Goal: Navigation & Orientation: Find specific page/section

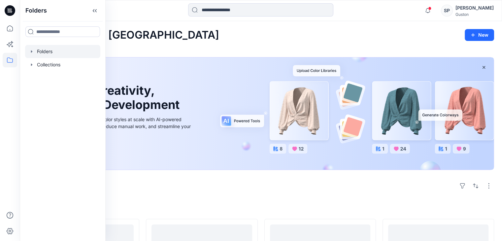
click at [31, 48] on div at bounding box center [62, 51] width 75 height 13
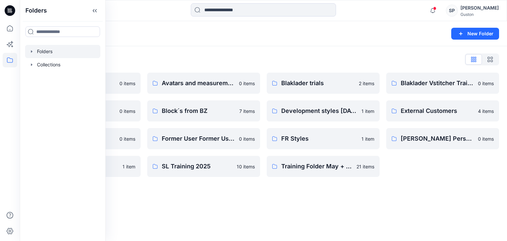
click at [334, 53] on div "Folders List Avatar 0 items Block review 0 items Fabrics Pilot 0 items Pilot pr…" at bounding box center [264, 115] width 488 height 139
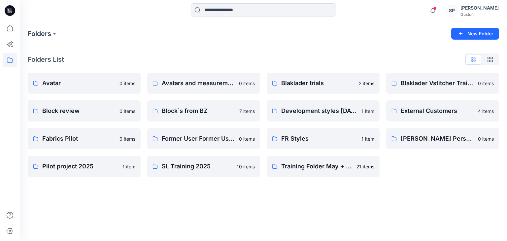
click at [471, 14] on div "Guston" at bounding box center [480, 14] width 38 height 5
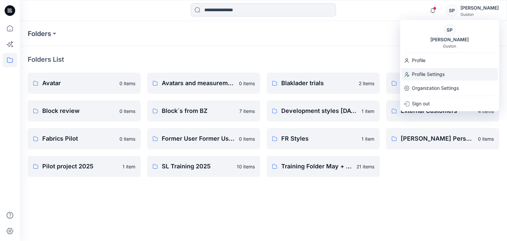
click at [441, 72] on p "Profile Settings" at bounding box center [428, 74] width 33 height 13
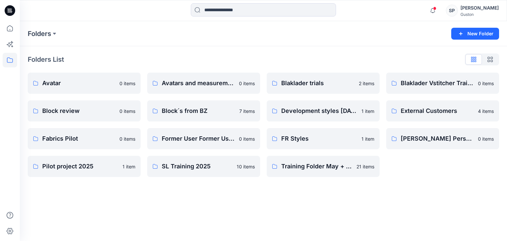
click at [218, 218] on div "Folders New Folder Folders List Avatar 0 items Block review 0 items Fabrics Pil…" at bounding box center [264, 131] width 488 height 220
click at [330, 136] on p "FR Styles" at bounding box center [319, 138] width 76 height 9
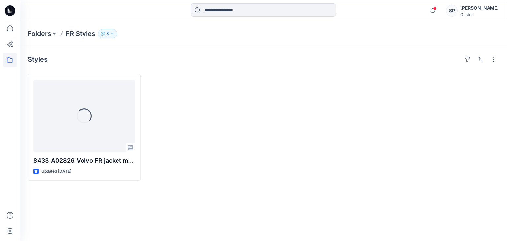
click at [105, 36] on button "3" at bounding box center [107, 33] width 19 height 9
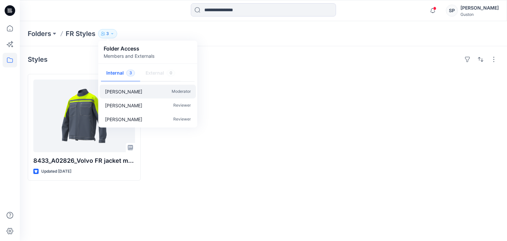
click at [136, 93] on p "[PERSON_NAME]" at bounding box center [123, 91] width 37 height 7
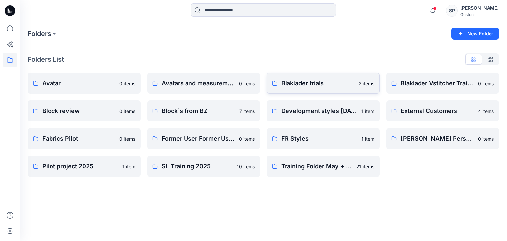
click at [313, 85] on p "Blaklader trials" at bounding box center [318, 83] width 74 height 9
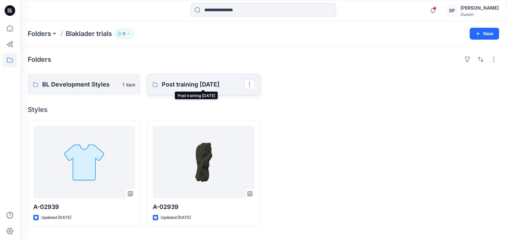
click at [196, 86] on p "Post training [DATE]" at bounding box center [203, 84] width 83 height 9
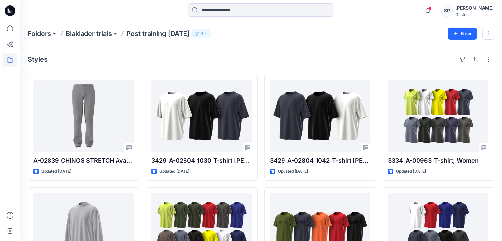
click at [203, 35] on p "9" at bounding box center [202, 33] width 3 height 7
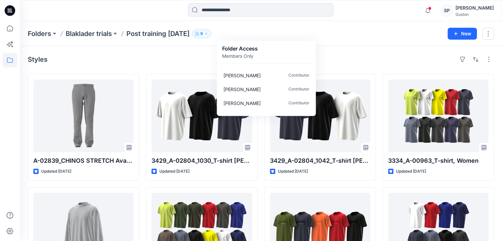
scroll to position [75, 0]
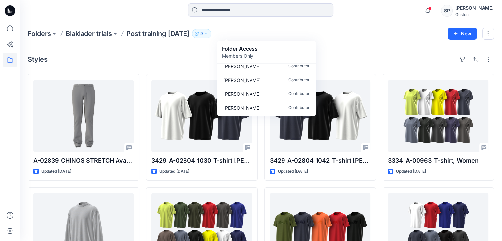
click at [194, 62] on div "Styles" at bounding box center [261, 59] width 467 height 11
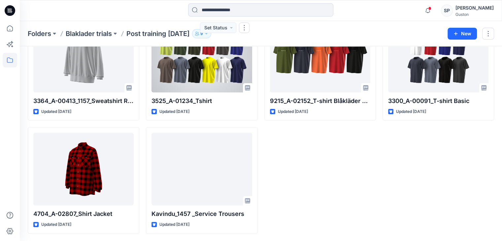
scroll to position [0, 0]
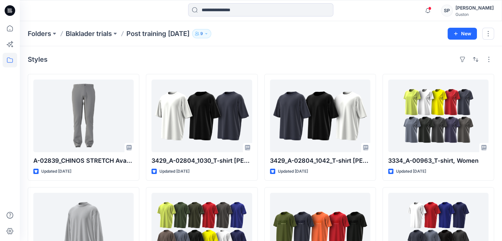
click at [182, 35] on p "Post training [DATE]" at bounding box center [158, 33] width 63 height 9
click at [478, 7] on div "[PERSON_NAME]" at bounding box center [475, 8] width 38 height 8
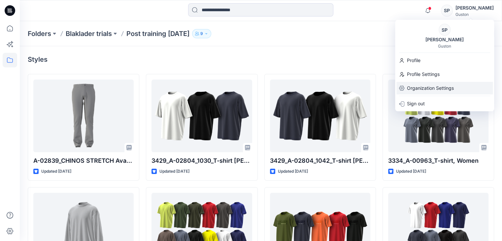
click at [441, 83] on p "Organization Settings" at bounding box center [430, 88] width 47 height 13
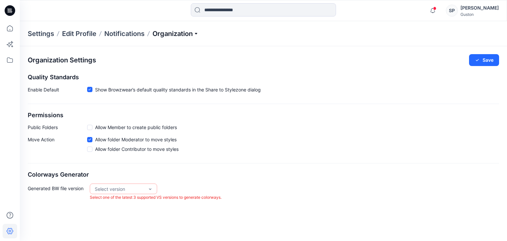
click at [197, 35] on p "Organization" at bounding box center [176, 33] width 46 height 9
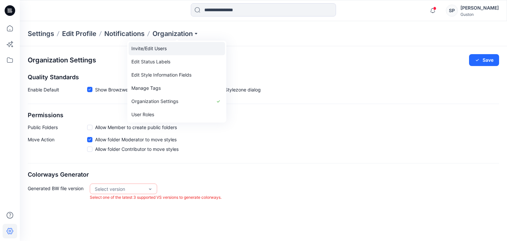
click at [169, 46] on link "Invite/Edit Users" at bounding box center [177, 48] width 96 height 13
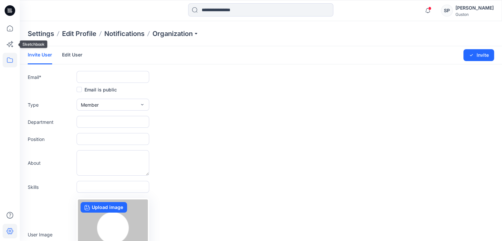
click at [7, 55] on icon at bounding box center [10, 60] width 15 height 15
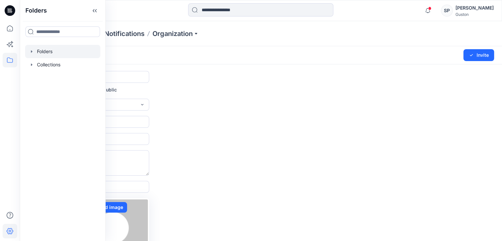
click at [27, 55] on div at bounding box center [62, 51] width 75 height 13
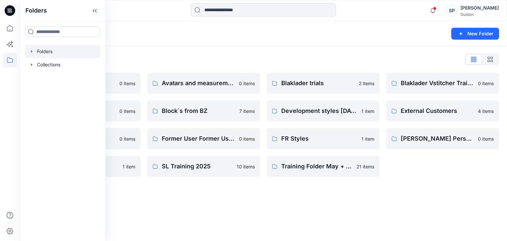
click at [440, 180] on div "Folders List Avatar 0 items Block review 0 items Fabrics Pilot 0 items Pilot pr…" at bounding box center [264, 115] width 488 height 139
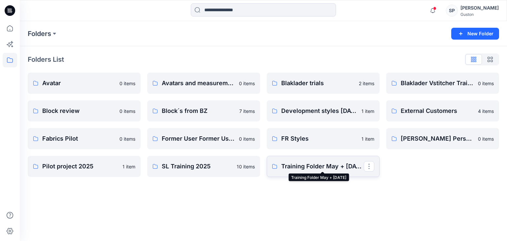
click at [317, 167] on p "Training Folder May + [DATE]" at bounding box center [322, 166] width 83 height 9
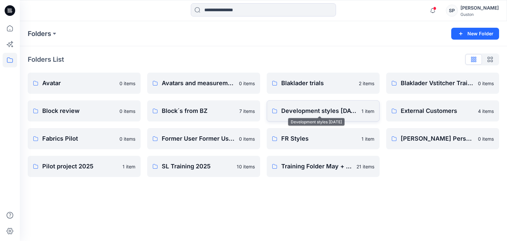
click at [332, 114] on p "Development styles [DATE]" at bounding box center [319, 110] width 76 height 9
click at [338, 84] on p "Blaklader trials" at bounding box center [318, 83] width 74 height 9
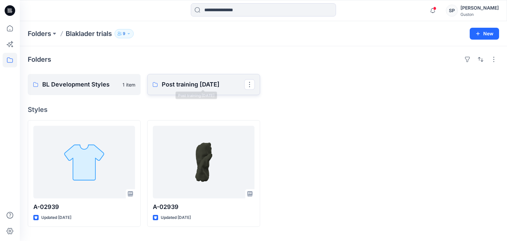
click at [183, 84] on p "Post training [DATE]" at bounding box center [203, 84] width 83 height 9
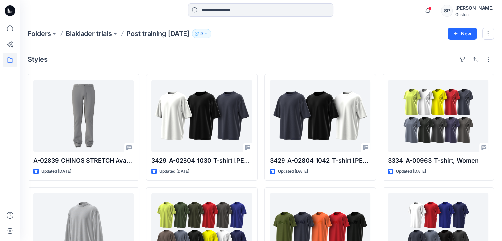
click at [208, 35] on icon "button" at bounding box center [206, 34] width 4 height 4
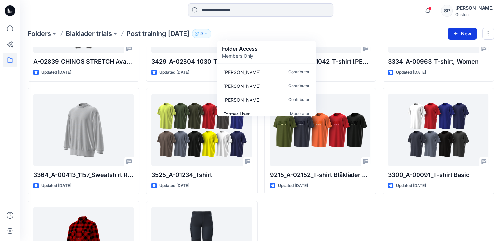
click at [467, 36] on button "New" at bounding box center [462, 34] width 29 height 12
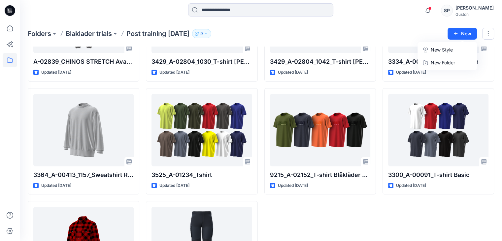
click at [334, 40] on div "Folders Blaklader trials Post training [DATE] 9 Folder Access Members Only [PER…" at bounding box center [261, 33] width 483 height 25
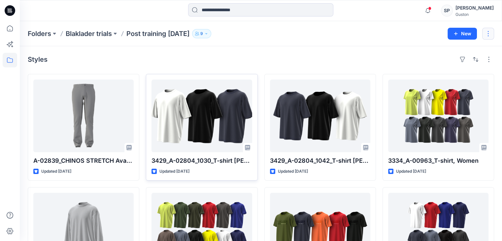
click at [493, 31] on button "button" at bounding box center [489, 34] width 12 height 12
click at [449, 49] on button "Edit" at bounding box center [457, 49] width 71 height 12
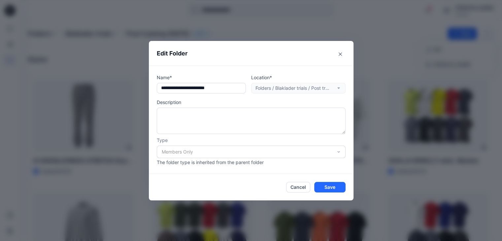
click at [226, 153] on div "Members Only" at bounding box center [251, 152] width 189 height 13
click at [225, 153] on div "Members Only" at bounding box center [251, 152] width 189 height 13
click at [222, 167] on div "**********" at bounding box center [251, 120] width 205 height 108
click at [309, 192] on div "Cancel Save" at bounding box center [315, 187] width 59 height 11
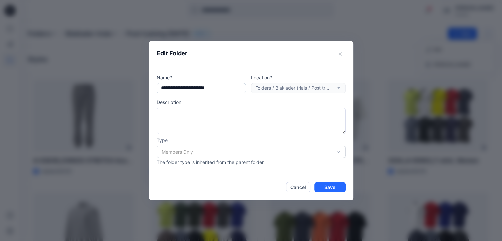
click at [219, 89] on input "**********" at bounding box center [201, 88] width 89 height 11
click at [279, 80] on p "Location*" at bounding box center [298, 77] width 94 height 7
click at [279, 85] on div "Location* Folders / Blaklader trials / Post training [DATE]" at bounding box center [298, 83] width 94 height 19
click at [285, 88] on div "Location* Folders / Blaklader trials / Post training [DATE]" at bounding box center [298, 83] width 94 height 19
click at [255, 157] on div "Members Only" at bounding box center [251, 152] width 189 height 13
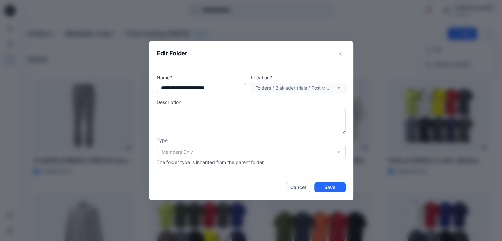
click at [254, 162] on p "The folder type is inherited from the parent folder" at bounding box center [251, 162] width 189 height 7
click at [306, 184] on button "Cancel" at bounding box center [298, 187] width 24 height 11
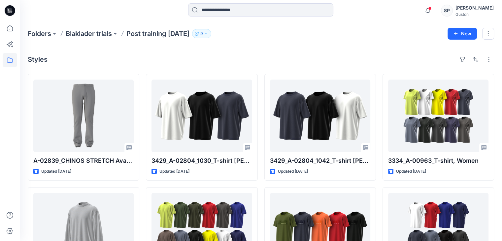
click at [208, 33] on icon "button" at bounding box center [206, 34] width 4 height 4
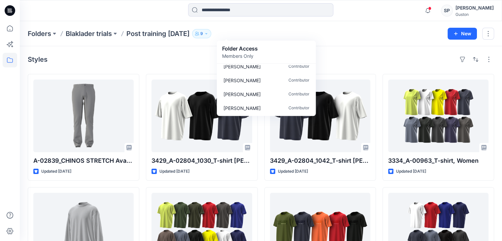
scroll to position [75, 0]
click at [172, 62] on div "Styles" at bounding box center [261, 59] width 467 height 11
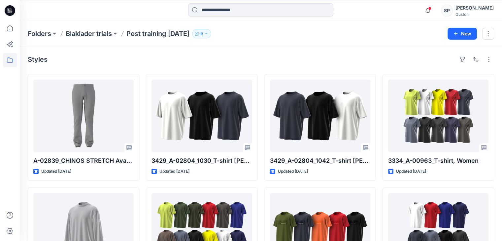
click at [198, 35] on icon "button" at bounding box center [196, 35] width 3 height 2
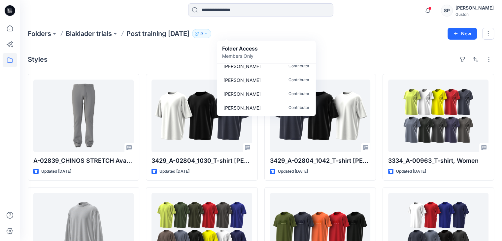
click at [245, 55] on p "Members Only" at bounding box center [240, 56] width 36 height 7
click at [250, 46] on p "Folder Access" at bounding box center [240, 49] width 36 height 8
click at [250, 53] on p "Members Only" at bounding box center [240, 56] width 36 height 7
click at [248, 56] on p "Members Only" at bounding box center [240, 56] width 36 height 7
click at [229, 49] on p "Folder Access" at bounding box center [240, 49] width 36 height 8
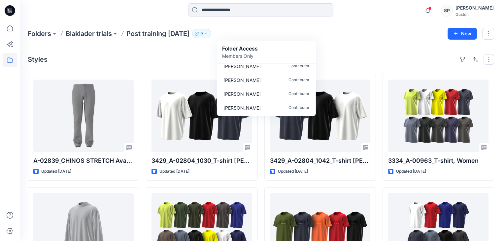
click at [489, 61] on button "button" at bounding box center [489, 59] width 11 height 11
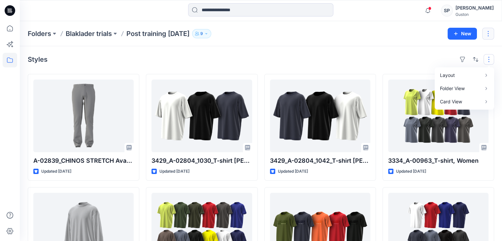
click at [487, 35] on button "button" at bounding box center [489, 34] width 12 height 12
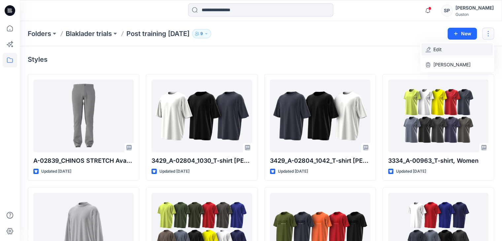
click at [460, 46] on button "Edit" at bounding box center [457, 49] width 71 height 12
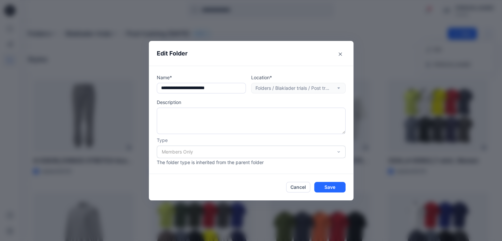
click at [242, 148] on div "Members Only" at bounding box center [251, 152] width 189 height 13
click at [242, 147] on div "Members Only" at bounding box center [251, 152] width 189 height 13
click at [305, 186] on button "Cancel" at bounding box center [298, 187] width 24 height 11
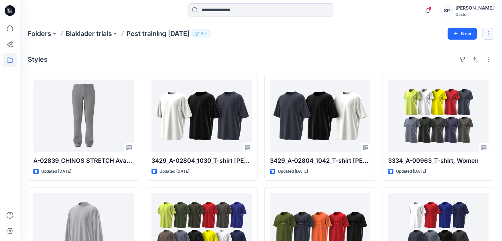
click at [486, 31] on button "button" at bounding box center [489, 34] width 12 height 12
click at [440, 47] on p "Edit" at bounding box center [438, 49] width 8 height 7
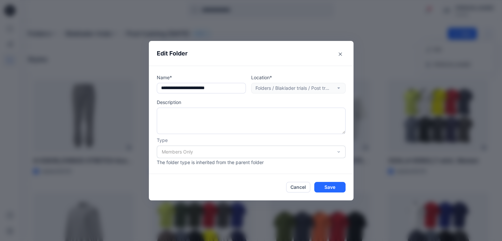
click at [341, 150] on div "Members Only" at bounding box center [251, 152] width 189 height 13
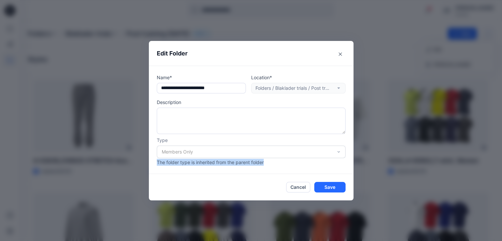
click at [316, 163] on p "The folder type is inherited from the parent folder" at bounding box center [251, 162] width 189 height 7
click at [299, 190] on button "Cancel" at bounding box center [298, 187] width 24 height 11
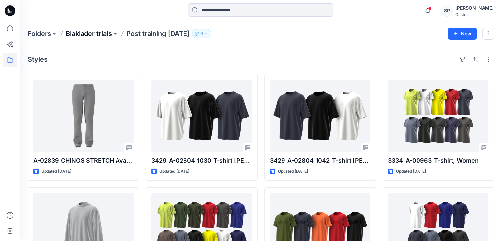
click at [100, 33] on p "Blaklader trials" at bounding box center [89, 33] width 46 height 9
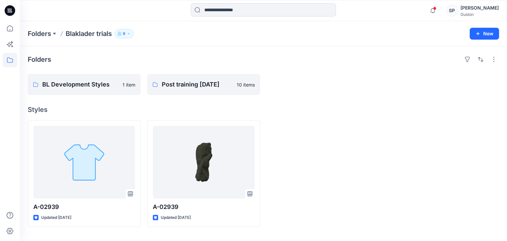
click at [126, 30] on p "9" at bounding box center [124, 33] width 3 height 7
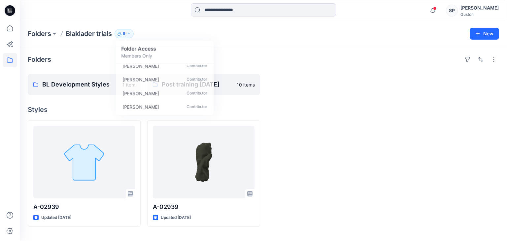
click at [100, 51] on div "Folders BL Development Styles 1 item Post training [DATE] 10 items Styles A-029…" at bounding box center [264, 143] width 488 height 195
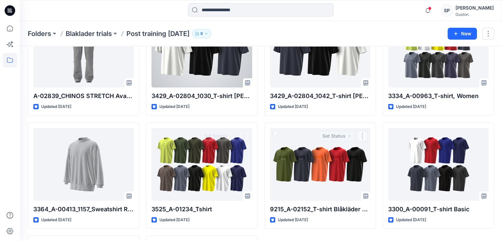
scroll to position [66, 0]
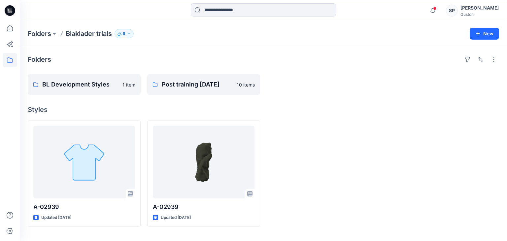
click at [131, 35] on icon "button" at bounding box center [129, 34] width 4 height 4
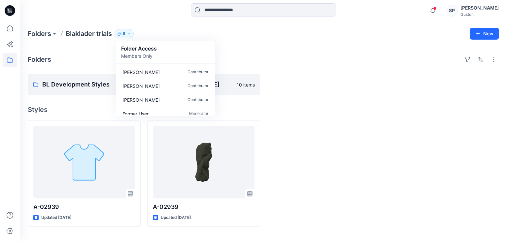
click at [308, 64] on div "Folders" at bounding box center [264, 59] width 472 height 11
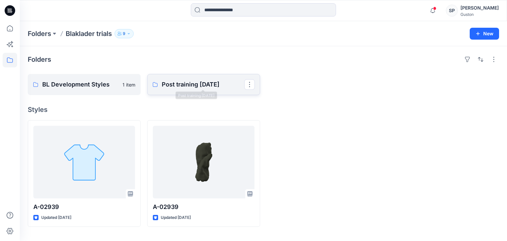
click at [218, 88] on p "Post training [DATE]" at bounding box center [203, 84] width 83 height 9
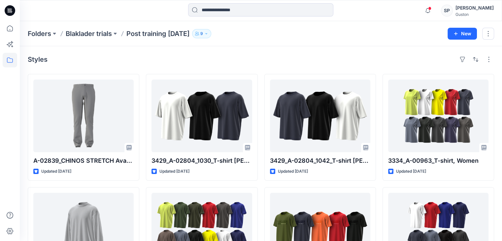
click at [211, 36] on button "9" at bounding box center [201, 33] width 19 height 9
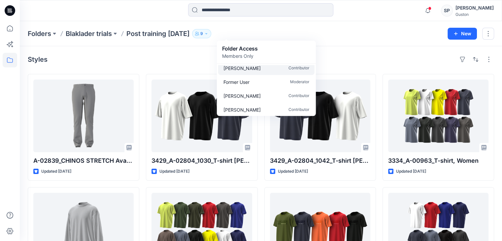
scroll to position [33, 0]
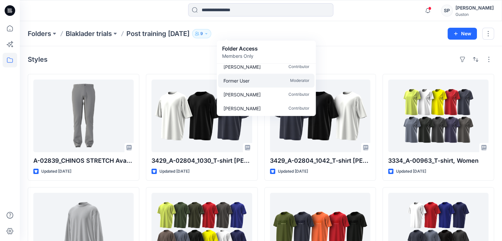
click at [252, 84] on div "Former User Moderator" at bounding box center [266, 81] width 96 height 14
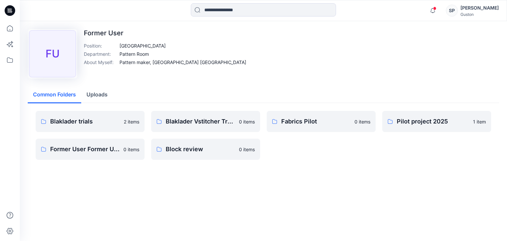
click at [141, 62] on p "Pattern maker, [GEOGRAPHIC_DATA] [GEOGRAPHIC_DATA]" at bounding box center [183, 62] width 127 height 7
click at [91, 93] on button "Uploads" at bounding box center [97, 95] width 32 height 17
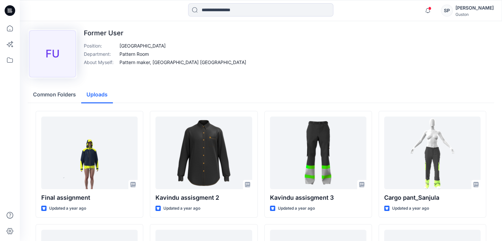
click at [152, 63] on p "Pattern maker, [GEOGRAPHIC_DATA] [GEOGRAPHIC_DATA]" at bounding box center [183, 62] width 127 height 7
click at [54, 77] on div "FU" at bounding box center [52, 53] width 47 height 47
click at [56, 93] on button "Common Folders" at bounding box center [55, 95] width 54 height 17
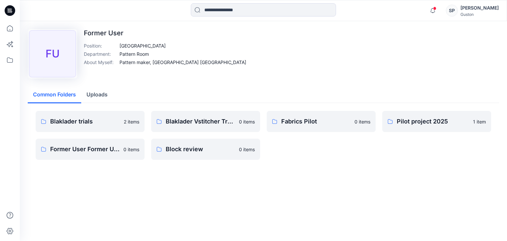
click at [114, 94] on div "Common Folders Uploads" at bounding box center [264, 95] width 472 height 17
click at [435, 17] on icon "button" at bounding box center [433, 10] width 13 height 13
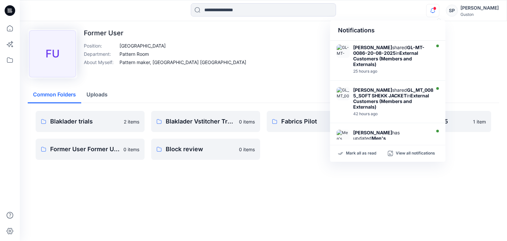
click at [240, 53] on div "FU Former User Position : Sri Lanka Department : Pattern Room About Myself : Pa…" at bounding box center [264, 54] width 472 height 50
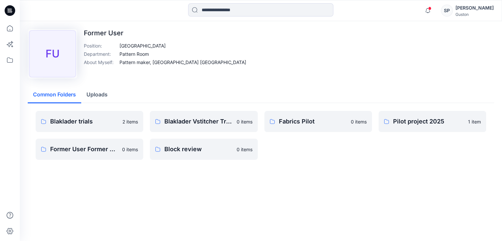
click at [110, 100] on button "Uploads" at bounding box center [97, 95] width 32 height 17
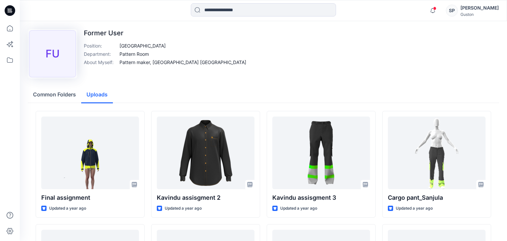
click at [79, 94] on button "Common Folders" at bounding box center [55, 95] width 54 height 17
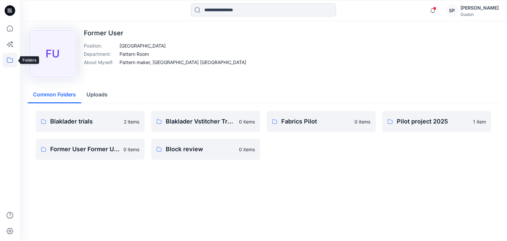
click at [12, 55] on icon at bounding box center [10, 60] width 15 height 15
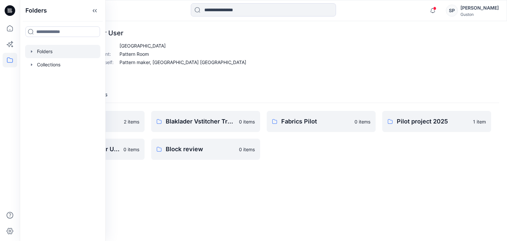
click at [66, 53] on div at bounding box center [62, 51] width 75 height 13
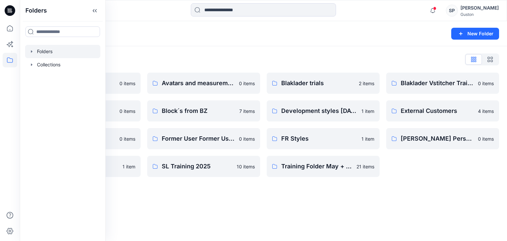
click at [312, 198] on div "Folders New Folder Folders List Avatar 0 items Block review 0 items Fabrics Pil…" at bounding box center [264, 131] width 488 height 220
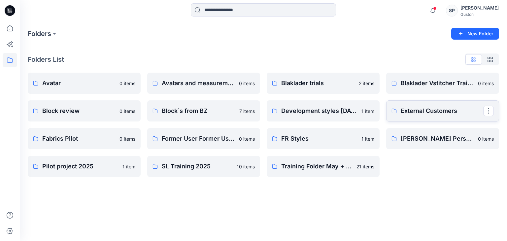
click at [421, 117] on link "External Customers" at bounding box center [442, 110] width 113 height 21
click at [314, 137] on p "FR Styles" at bounding box center [319, 138] width 76 height 9
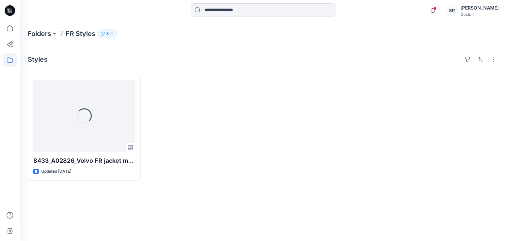
click at [110, 36] on button "3" at bounding box center [107, 33] width 19 height 9
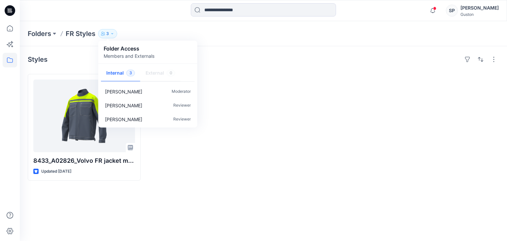
click at [270, 82] on div at bounding box center [323, 127] width 113 height 107
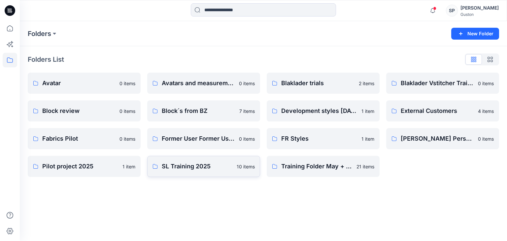
click at [193, 173] on link "SL Training 2025 10 items" at bounding box center [203, 166] width 113 height 21
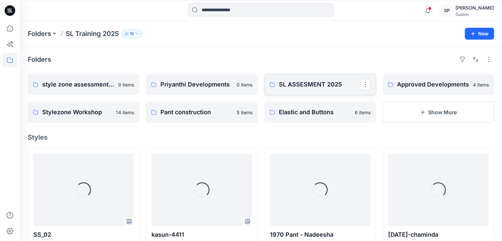
click at [298, 84] on p "SL ASSESMENT 2025" at bounding box center [319, 84] width 81 height 9
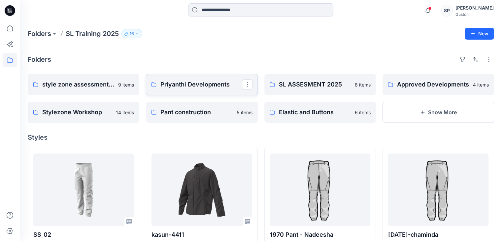
click at [146, 82] on link "Priyanthi Developments" at bounding box center [202, 84] width 112 height 21
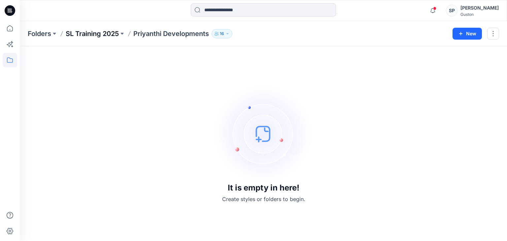
click at [110, 36] on p "SL Training 2025" at bounding box center [92, 33] width 53 height 9
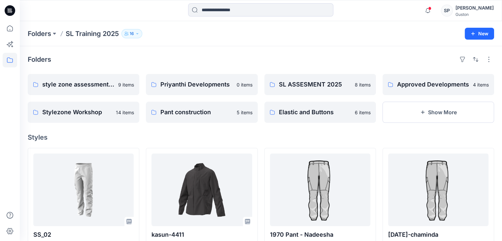
click at [53, 39] on div "Folders SL Training 2025 16 New" at bounding box center [261, 33] width 483 height 25
click at [55, 33] on button at bounding box center [54, 33] width 7 height 9
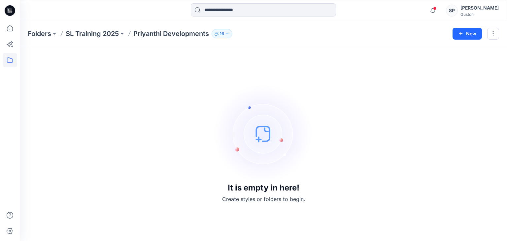
click at [110, 27] on div "Folders SL Training 2025 Priyanthi Developments 16 New" at bounding box center [264, 33] width 488 height 25
click at [113, 31] on p "SL Training 2025" at bounding box center [92, 33] width 53 height 9
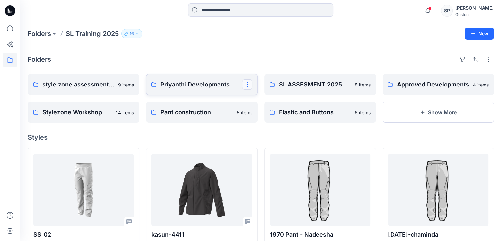
click at [246, 88] on button "button" at bounding box center [247, 84] width 11 height 11
click at [259, 119] on button "[PERSON_NAME]" at bounding box center [278, 115] width 71 height 12
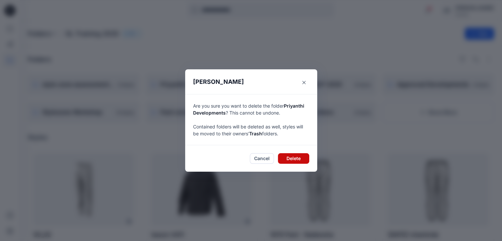
click at [302, 160] on button "Delete" at bounding box center [293, 158] width 31 height 11
click at [296, 156] on button "Delete" at bounding box center [293, 158] width 31 height 11
click at [296, 157] on button "Delete" at bounding box center [293, 158] width 31 height 11
click at [295, 160] on button "Delete" at bounding box center [293, 158] width 31 height 11
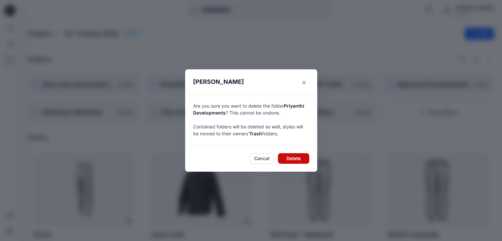
click at [294, 161] on button "Delete" at bounding box center [293, 158] width 31 height 11
click at [179, 159] on div "Delete Folder Are you sure you want to delete the folder Priyanthi Developments…" at bounding box center [251, 120] width 502 height 241
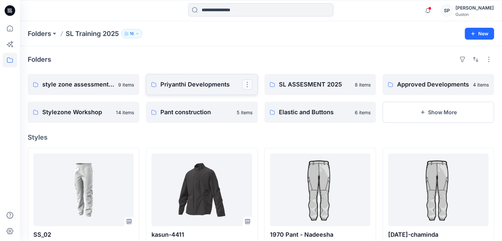
click at [246, 88] on button "button" at bounding box center [247, 84] width 11 height 11
click at [286, 115] on button "[PERSON_NAME]" at bounding box center [278, 115] width 71 height 12
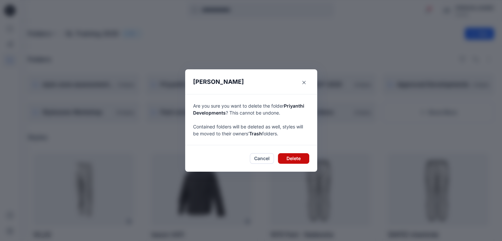
click at [295, 156] on button "Delete" at bounding box center [293, 158] width 31 height 11
click at [347, 124] on div "Delete Folder Are you sure you want to delete the folder Priyanthi Developments…" at bounding box center [251, 120] width 502 height 241
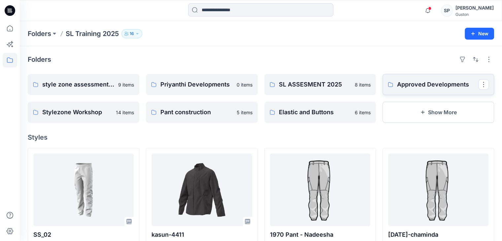
click at [486, 90] on link "Approved Developments" at bounding box center [439, 84] width 112 height 21
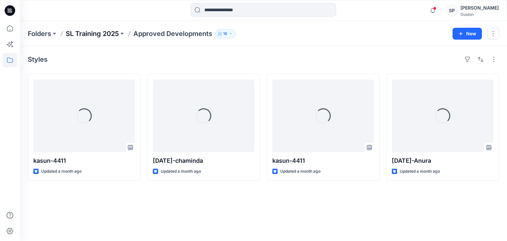
click at [118, 36] on p "SL Training 2025" at bounding box center [92, 33] width 53 height 9
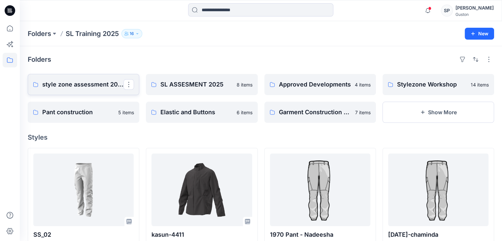
click at [112, 76] on link "style zone assessment 2025" at bounding box center [84, 84] width 112 height 21
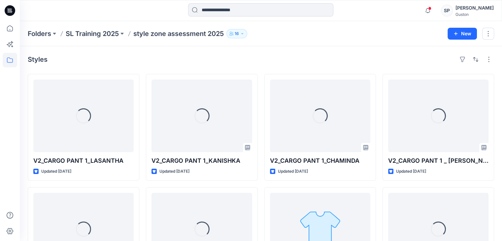
click at [99, 40] on div "Folders SL Training 2025 style zone assessment 2025 16 New" at bounding box center [261, 33] width 483 height 25
click at [121, 34] on button at bounding box center [122, 33] width 7 height 9
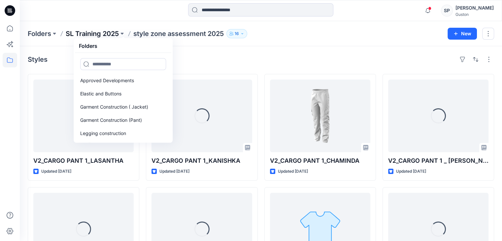
click at [95, 31] on p "SL Training 2025" at bounding box center [92, 33] width 53 height 9
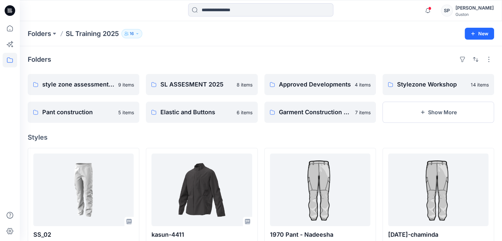
click at [20, 24] on div "Folders SL Training 2025 16 New" at bounding box center [261, 33] width 483 height 25
click at [28, 27] on div "Folders SL Training 2025 16 New" at bounding box center [261, 33] width 483 height 25
click at [31, 31] on p "Folders" at bounding box center [39, 33] width 23 height 9
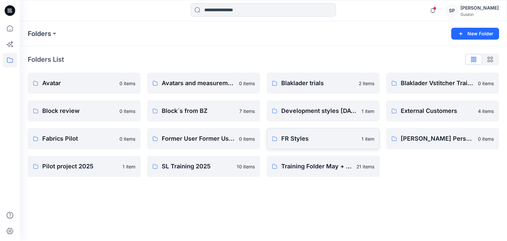
click at [281, 139] on p "FR Styles" at bounding box center [319, 138] width 76 height 9
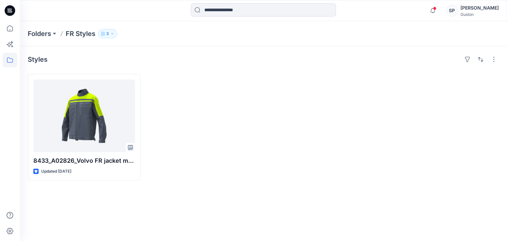
click at [107, 35] on p "3" at bounding box center [107, 33] width 3 height 7
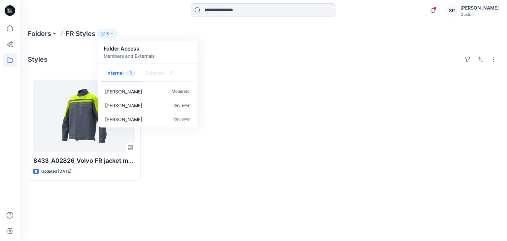
click at [260, 114] on div "8433_A02826_Volvo FR jacket men_[DATE] Updated [DATE]" at bounding box center [264, 127] width 472 height 107
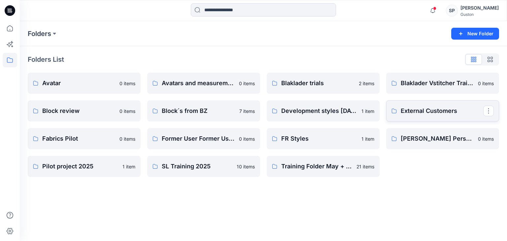
click at [412, 109] on p "External Customers" at bounding box center [442, 110] width 83 height 9
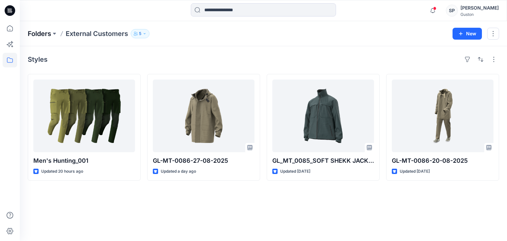
click at [37, 35] on p "Folders" at bounding box center [39, 33] width 23 height 9
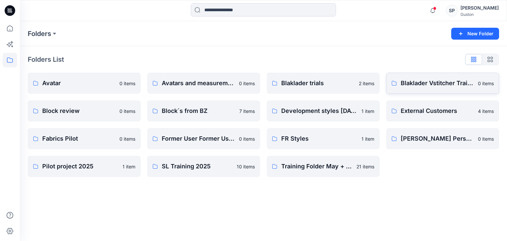
click at [415, 87] on p "Blaklader Vstitcher Training" at bounding box center [437, 83] width 73 height 9
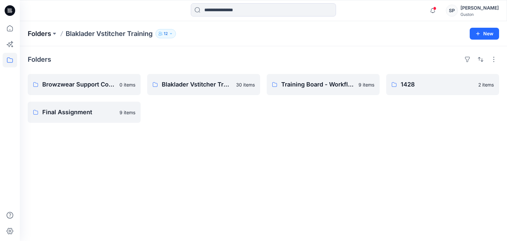
click at [34, 36] on p "Folders" at bounding box center [39, 33] width 23 height 9
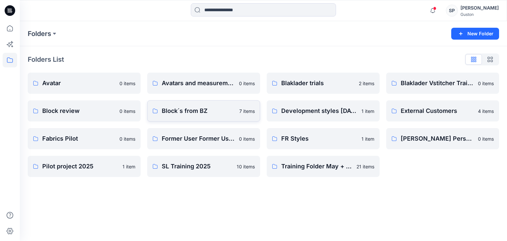
click at [221, 108] on p "Block´s from BZ" at bounding box center [199, 110] width 74 height 9
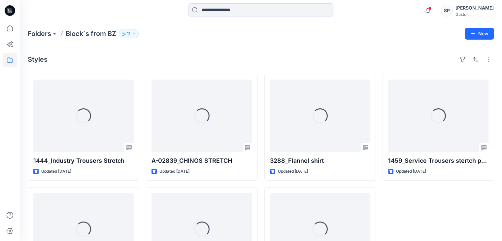
click at [132, 27] on div "Folders Block´s from BZ 11 New" at bounding box center [261, 33] width 483 height 25
click at [133, 35] on icon "button" at bounding box center [134, 34] width 4 height 4
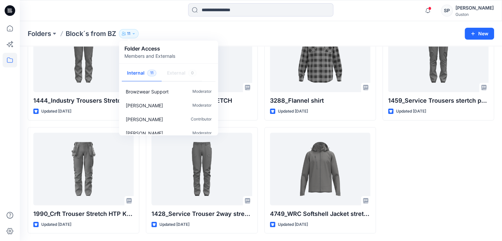
click at [262, 36] on div "Folders Block´s from BZ 11 Folder Access Members and Externals Internal 11 Exte…" at bounding box center [235, 33] width 415 height 9
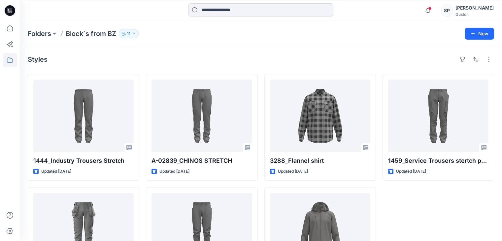
click at [56, 40] on div "Folders Block´s from BZ 11 Folder Access Members and Externals Internal 11 Exte…" at bounding box center [261, 33] width 483 height 25
click at [56, 34] on button at bounding box center [54, 33] width 7 height 9
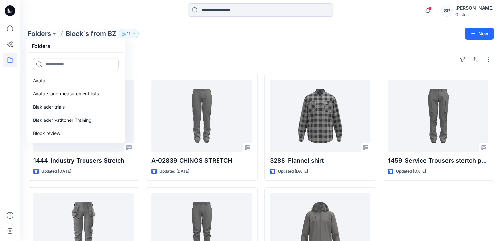
click at [19, 60] on div at bounding box center [10, 120] width 20 height 241
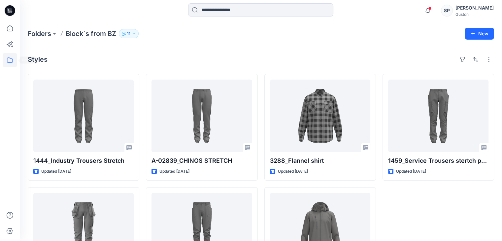
click at [10, 61] on icon at bounding box center [10, 60] width 15 height 15
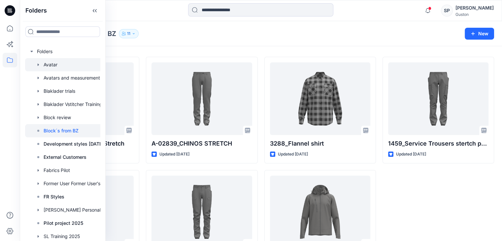
scroll to position [60, 0]
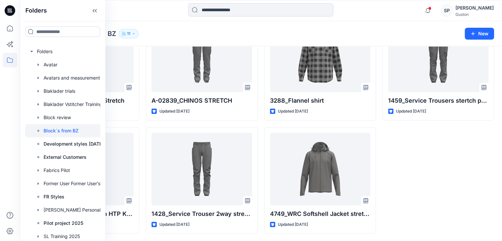
click at [177, 25] on div "Folders Block´s from BZ 11 Folder Access Members and Externals Internal 11 Exte…" at bounding box center [261, 33] width 483 height 25
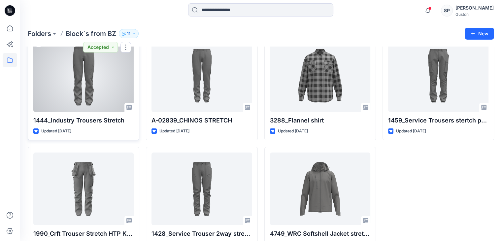
scroll to position [0, 0]
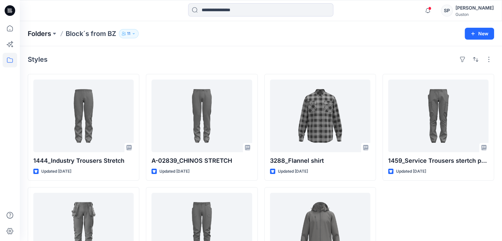
click at [50, 37] on p "Folders" at bounding box center [39, 33] width 23 height 9
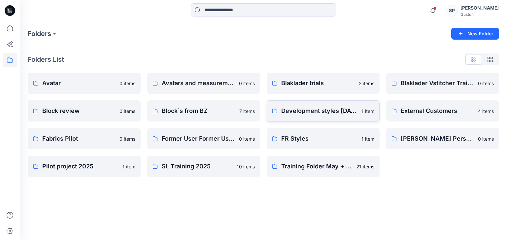
click at [332, 114] on p "Development styles [DATE]" at bounding box center [319, 110] width 76 height 9
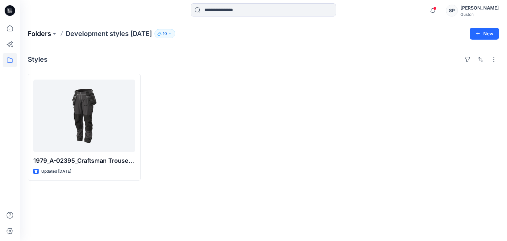
click at [50, 32] on p "Folders" at bounding box center [39, 33] width 23 height 9
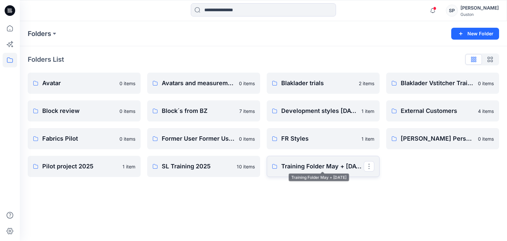
click at [311, 162] on link "Training Folder May + [DATE]" at bounding box center [323, 166] width 113 height 21
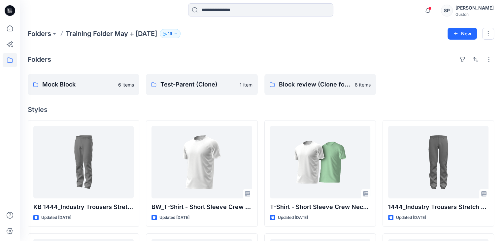
click at [181, 34] on button "19" at bounding box center [170, 33] width 21 height 9
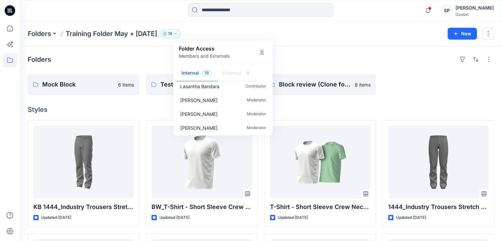
scroll to position [214, 0]
click at [120, 56] on div "Folders" at bounding box center [261, 59] width 467 height 11
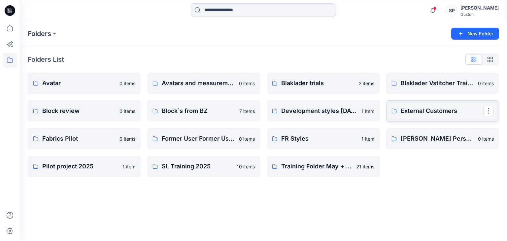
click at [437, 120] on link "External Customers" at bounding box center [442, 110] width 113 height 21
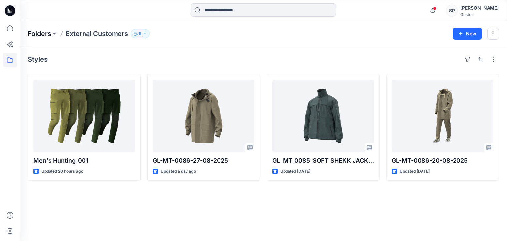
click at [46, 35] on p "Folders" at bounding box center [39, 33] width 23 height 9
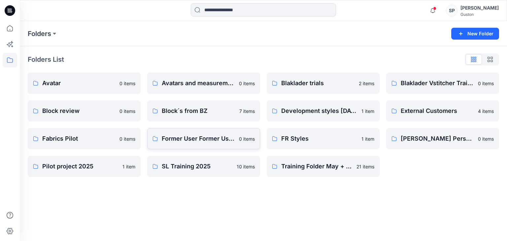
click at [214, 147] on link "Former User Former User's Personal Zone 0 items" at bounding box center [203, 138] width 113 height 21
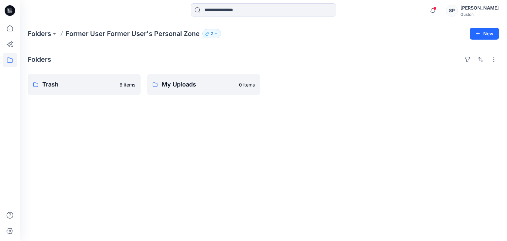
click at [214, 36] on button "2" at bounding box center [211, 33] width 19 height 9
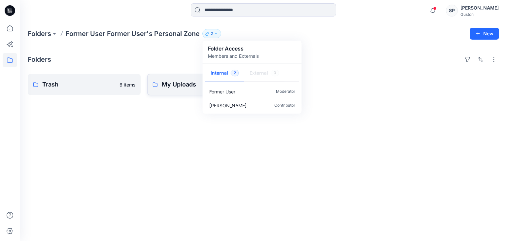
click at [173, 88] on p "My Uploads" at bounding box center [198, 84] width 73 height 9
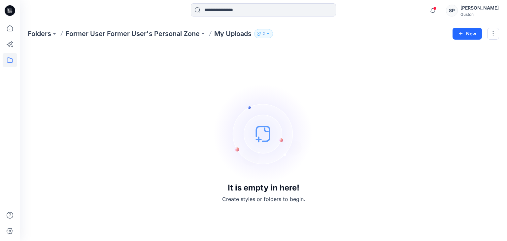
click at [211, 37] on div at bounding box center [210, 33] width 5 height 9
click at [170, 34] on p "Former User Former User's Personal Zone" at bounding box center [133, 33] width 134 height 9
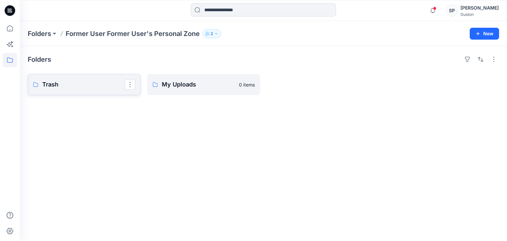
click at [104, 81] on p "Trash" at bounding box center [83, 84] width 83 height 9
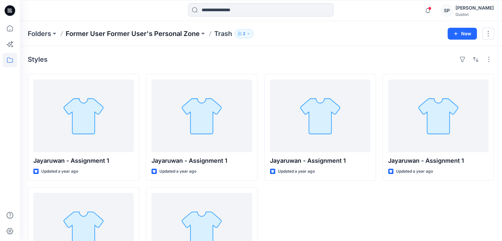
click at [174, 29] on p "Former User Former User's Personal Zone" at bounding box center [133, 33] width 134 height 9
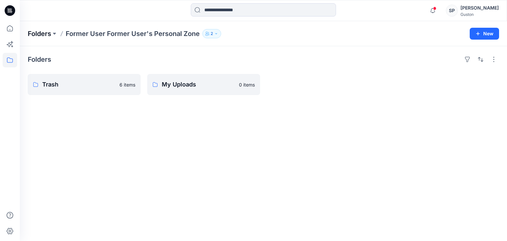
click at [50, 35] on p "Folders" at bounding box center [39, 33] width 23 height 9
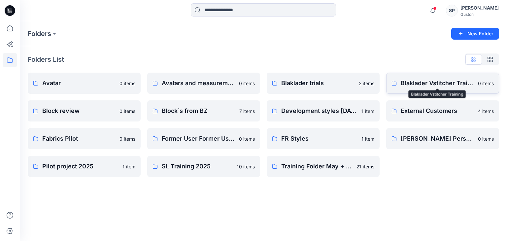
click at [434, 80] on p "Blaklader Vstitcher Training" at bounding box center [437, 83] width 73 height 9
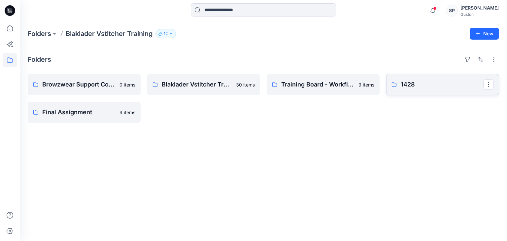
click at [434, 84] on p "1428" at bounding box center [442, 84] width 83 height 9
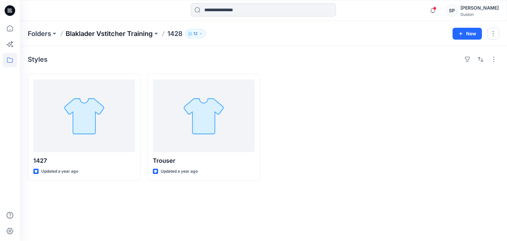
click at [122, 38] on p "Blaklader Vstitcher Training" at bounding box center [109, 33] width 87 height 9
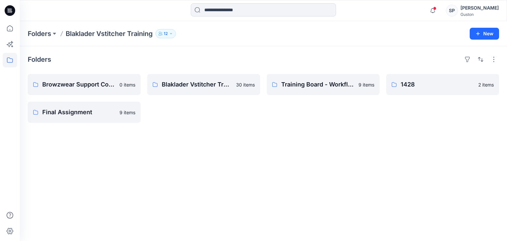
click at [8, 1] on icon at bounding box center [10, 10] width 11 height 21
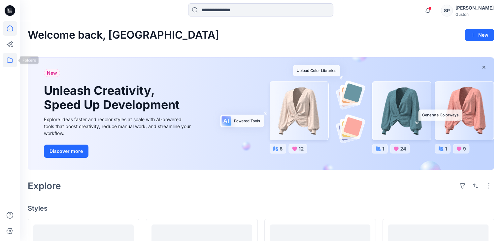
click at [3, 61] on icon at bounding box center [10, 60] width 15 height 15
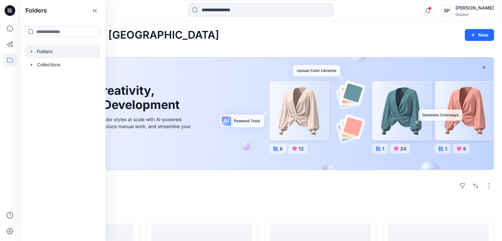
click at [41, 50] on div at bounding box center [62, 51] width 75 height 13
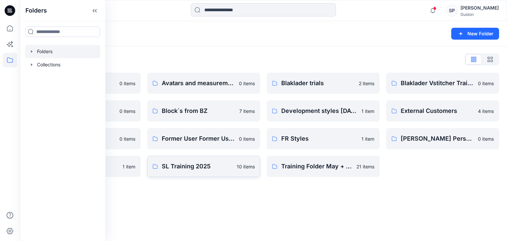
click at [182, 176] on link "SL Training 2025 10 items" at bounding box center [203, 166] width 113 height 21
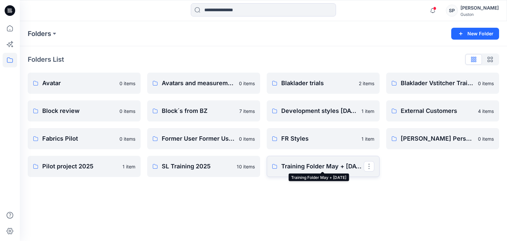
click at [307, 169] on p "Training Folder May + [DATE]" at bounding box center [322, 166] width 83 height 9
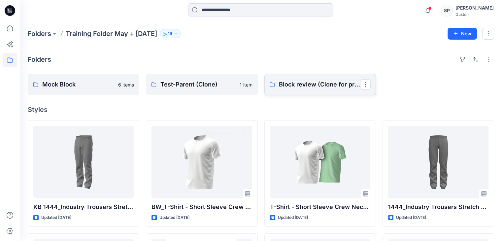
click at [305, 85] on p "Block review (Clone for practice)" at bounding box center [319, 84] width 81 height 9
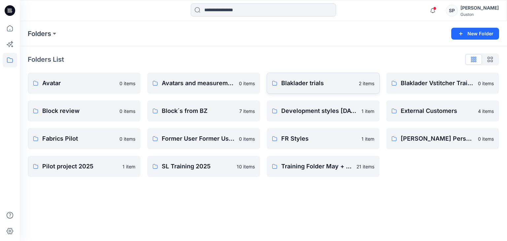
click at [335, 88] on link "Blaklader trials 2 items" at bounding box center [323, 83] width 113 height 21
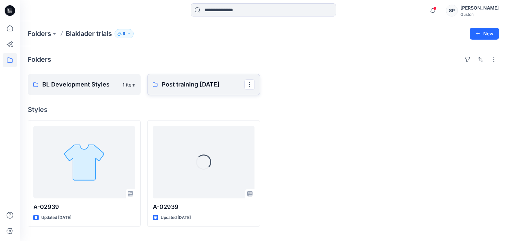
click at [188, 89] on link "Post training [DATE]" at bounding box center [203, 84] width 113 height 21
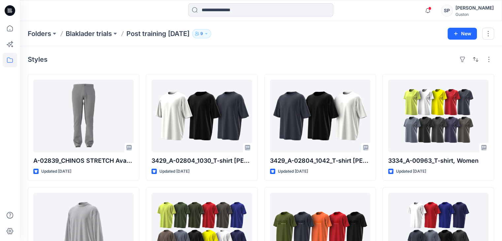
click at [236, 33] on div "Folders Blaklader trials Post training [DATE] 9" at bounding box center [235, 33] width 415 height 9
click at [208, 35] on icon "button" at bounding box center [206, 34] width 4 height 4
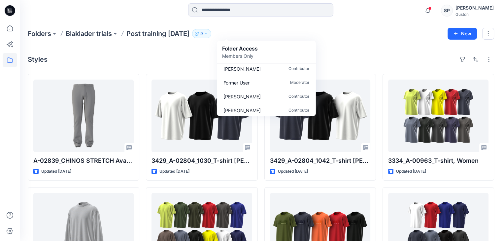
scroll to position [33, 0]
click at [199, 62] on div "Styles" at bounding box center [261, 59] width 467 height 11
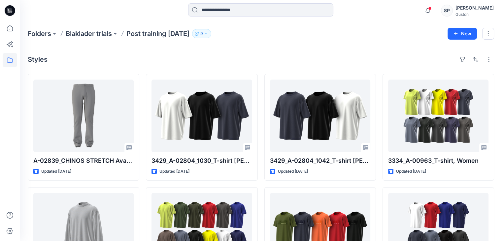
click at [199, 34] on icon "button" at bounding box center [197, 34] width 4 height 4
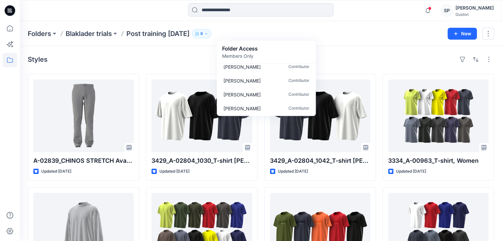
scroll to position [75, 0]
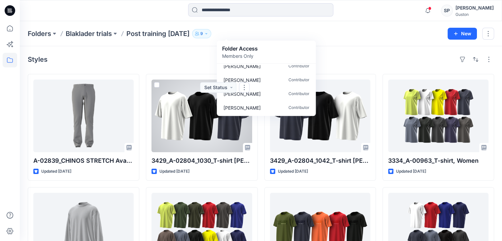
click at [147, 66] on div "Styles A-02839_CHINOS STRETCH Avatar blk3 Updated [DATE] 3364_A-00413_1157_Swea…" at bounding box center [261, 230] width 483 height 369
